Goal: Task Accomplishment & Management: Use online tool/utility

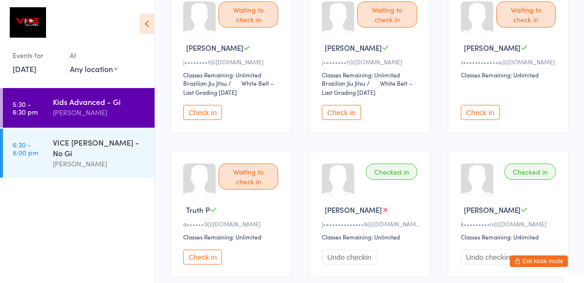
scroll to position [126, 0]
click at [98, 158] on div "[PERSON_NAME]" at bounding box center [100, 163] width 94 height 11
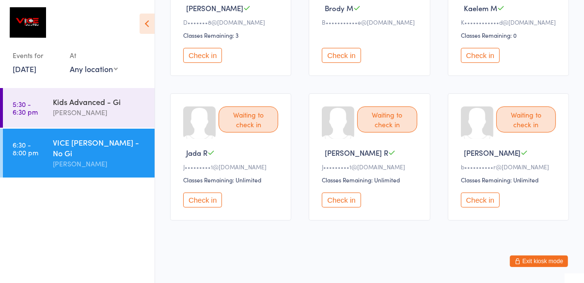
scroll to position [171, 0]
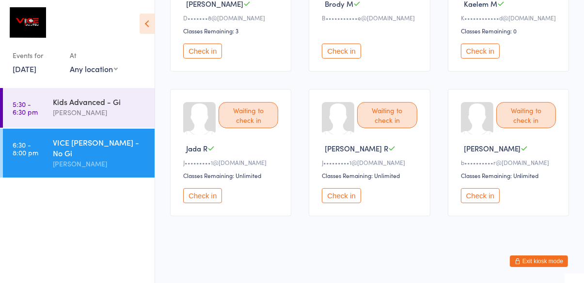
click at [482, 199] on button "Check in" at bounding box center [480, 195] width 39 height 15
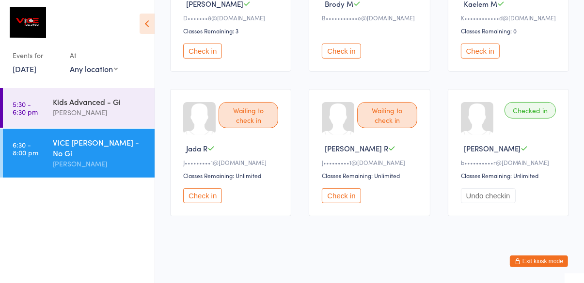
click at [344, 200] on button "Check in" at bounding box center [341, 195] width 39 height 15
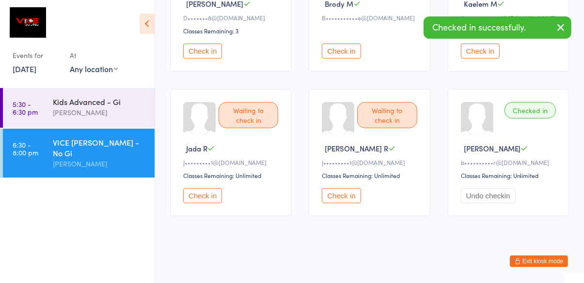
click at [201, 189] on button "Check in" at bounding box center [202, 195] width 39 height 15
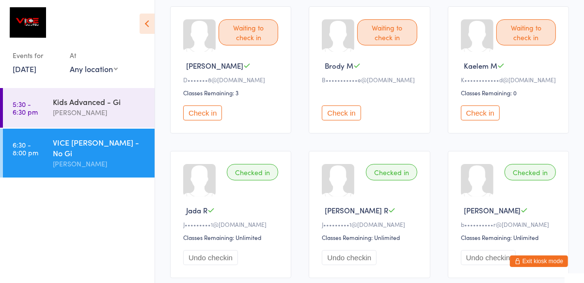
scroll to position [108, 0]
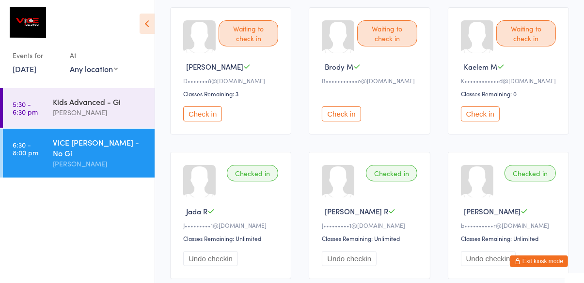
click at [215, 116] on button "Check in" at bounding box center [202, 114] width 39 height 15
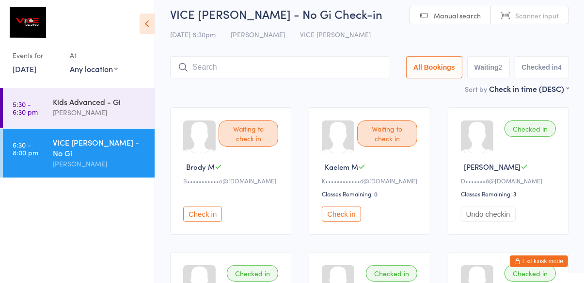
scroll to position [0, 0]
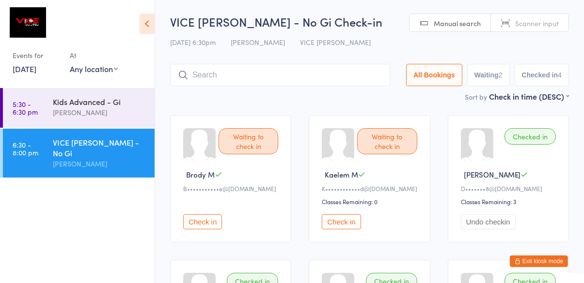
click at [362, 64] on input "search" at bounding box center [280, 75] width 220 height 22
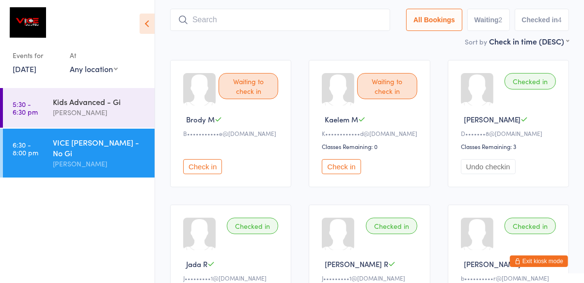
scroll to position [64, 0]
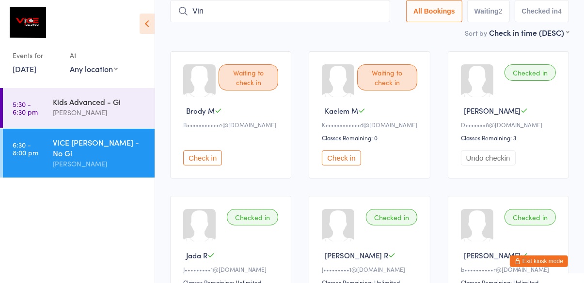
type input "Vin"
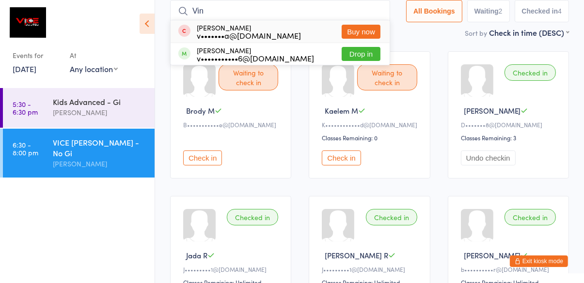
click at [357, 50] on button "Drop in" at bounding box center [361, 54] width 39 height 14
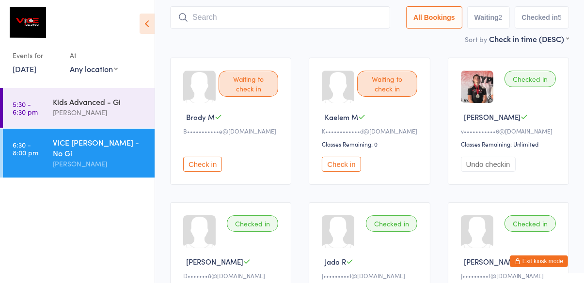
scroll to position [0, 0]
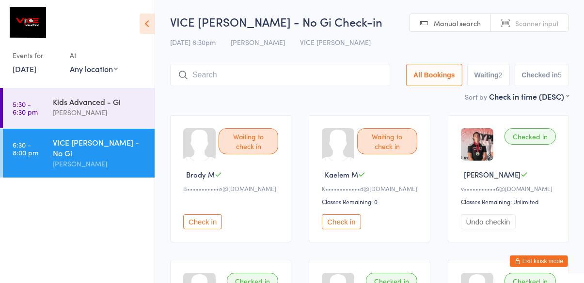
click at [343, 220] on button "Check in" at bounding box center [341, 222] width 39 height 15
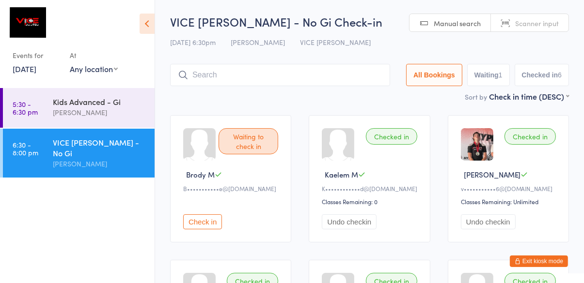
click at [207, 227] on button "Check in" at bounding box center [202, 222] width 39 height 15
